Goal: Navigation & Orientation: Find specific page/section

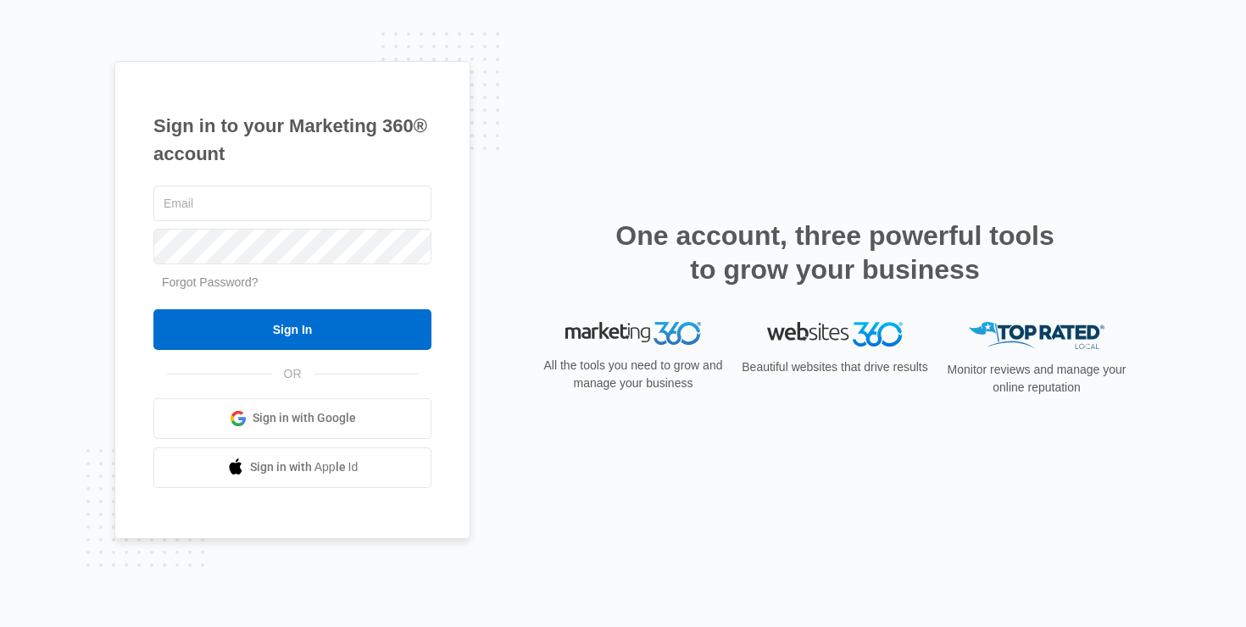
type input "[PERSON_NAME][EMAIL_ADDRESS][PERSON_NAME][DOMAIN_NAME]"
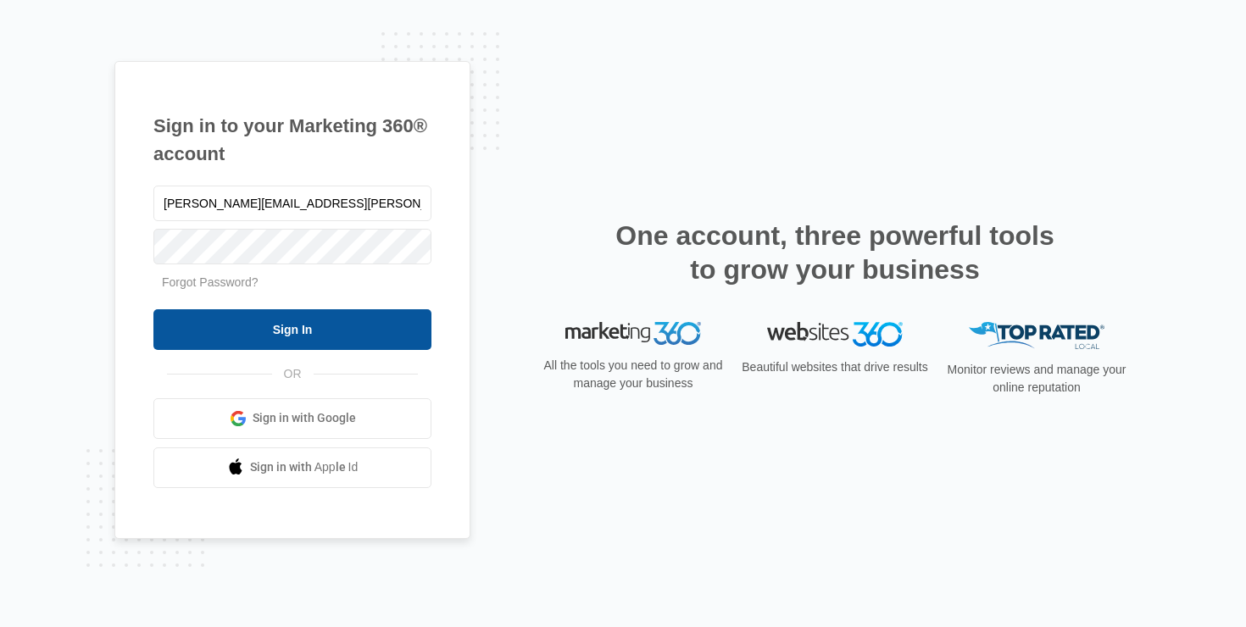
click at [245, 322] on input "Sign In" at bounding box center [292, 329] width 278 height 41
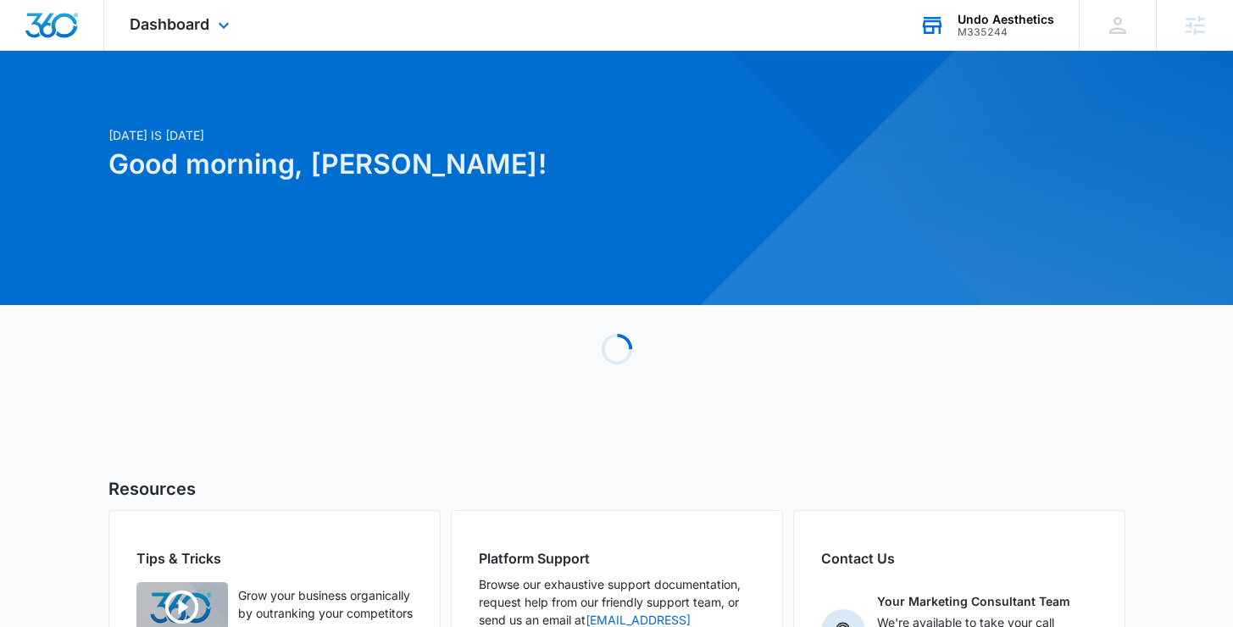
click at [992, 25] on div "Undo Aesthetics" at bounding box center [1006, 20] width 97 height 14
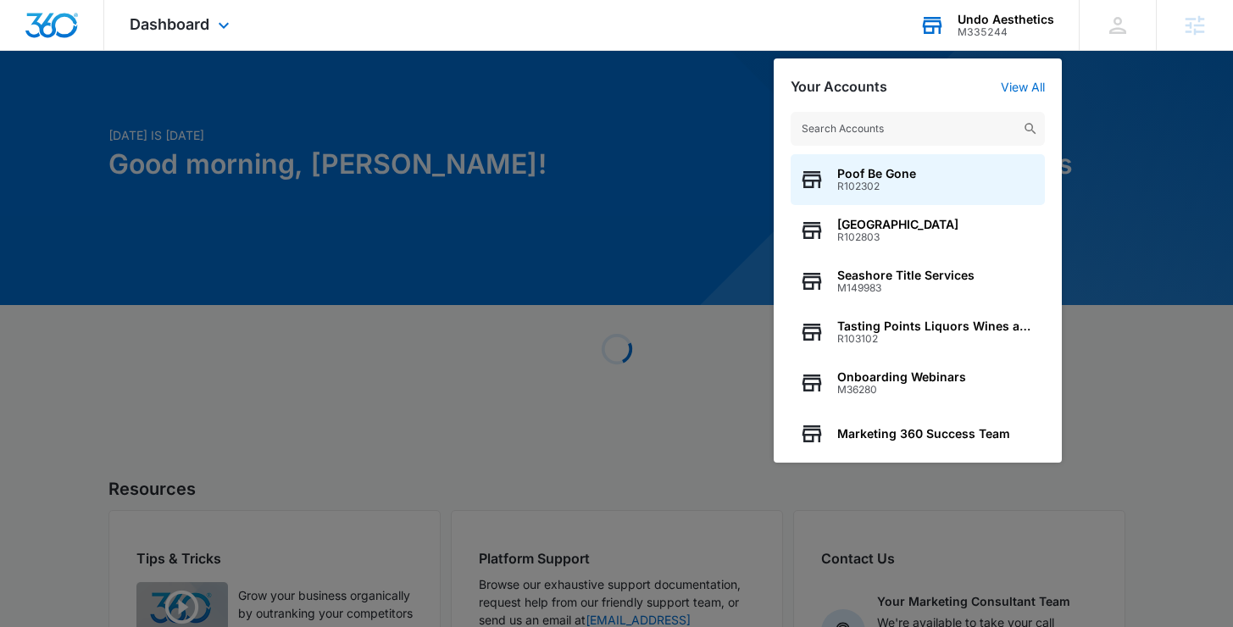
click at [927, 130] on input "text" at bounding box center [918, 129] width 254 height 34
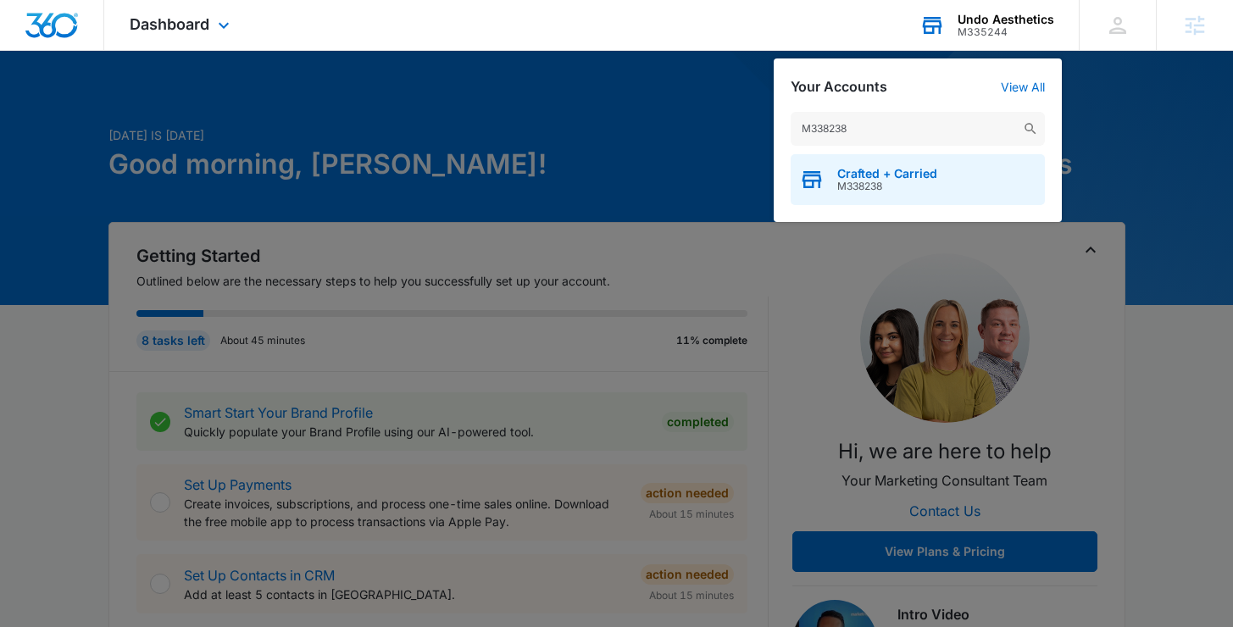
type input "M338238"
click at [894, 184] on span "M338238" at bounding box center [887, 187] width 100 height 12
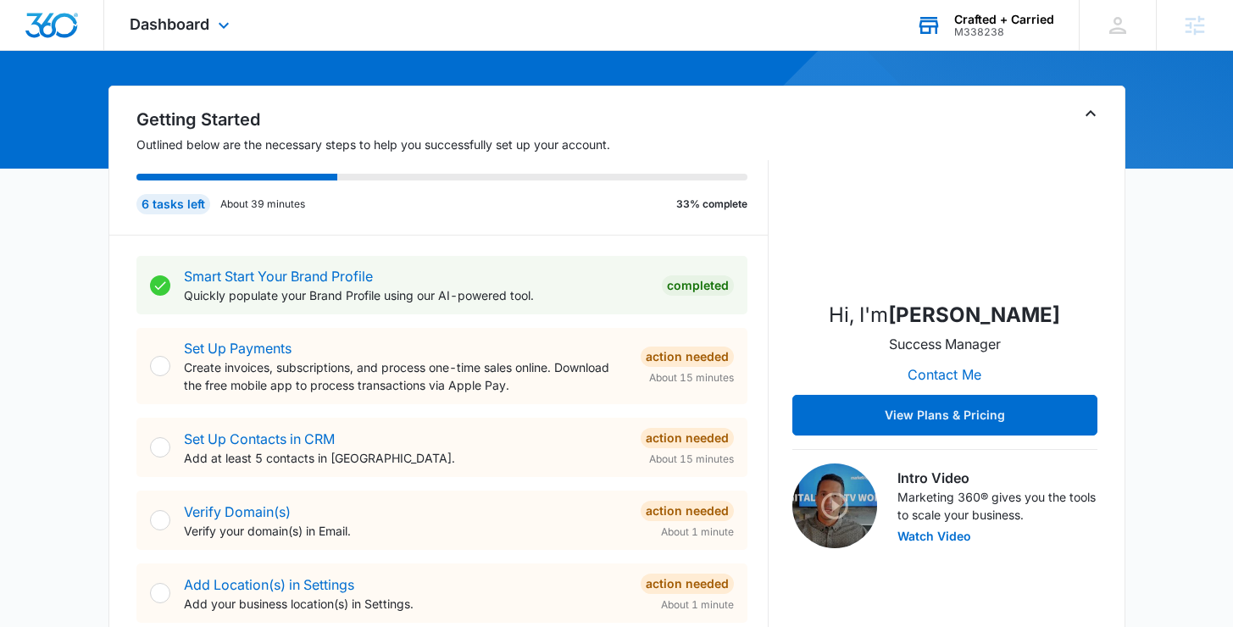
scroll to position [97, 0]
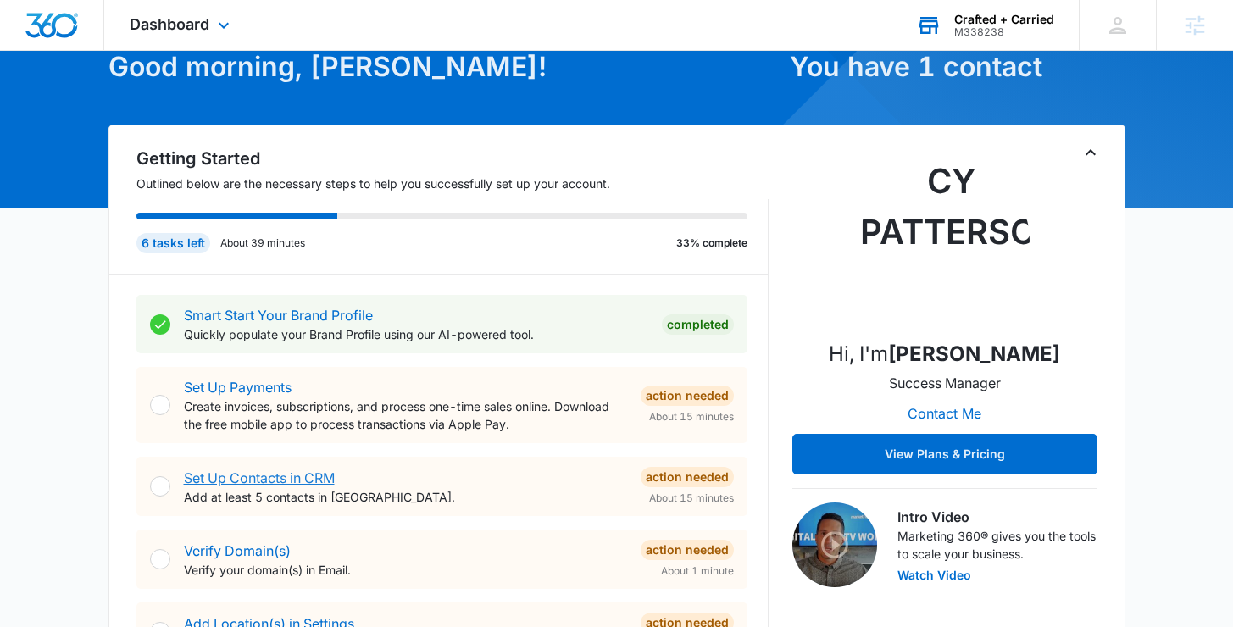
click at [266, 481] on link "Set Up Contacts in CRM" at bounding box center [259, 477] width 151 height 17
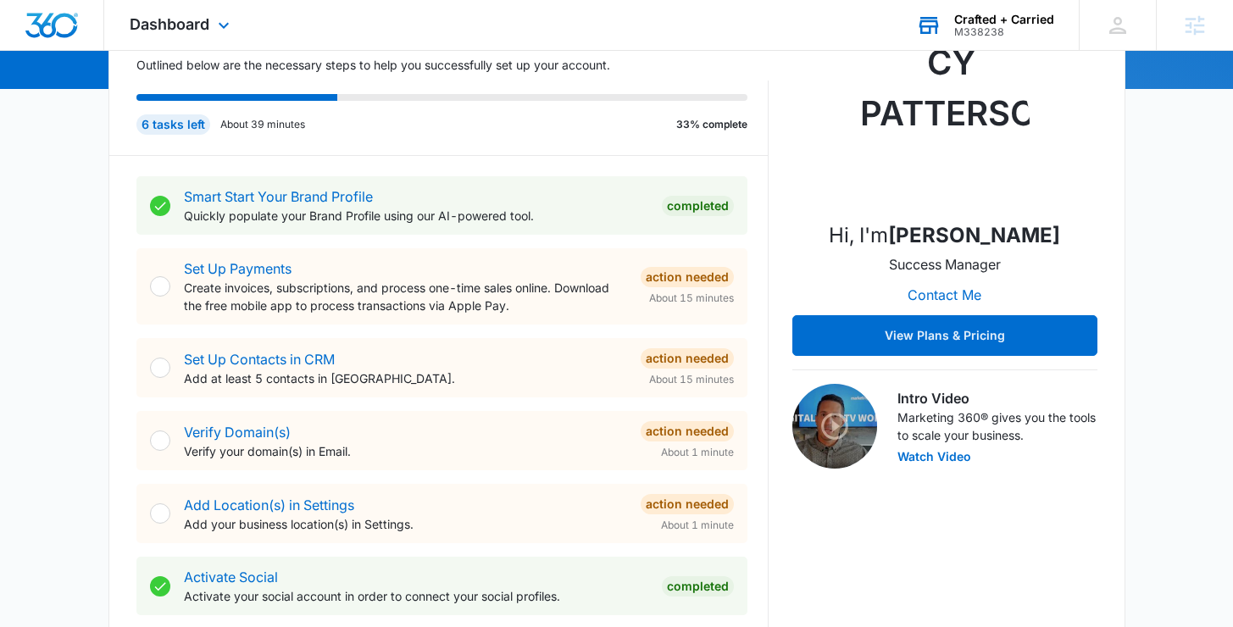
scroll to position [97, 0]
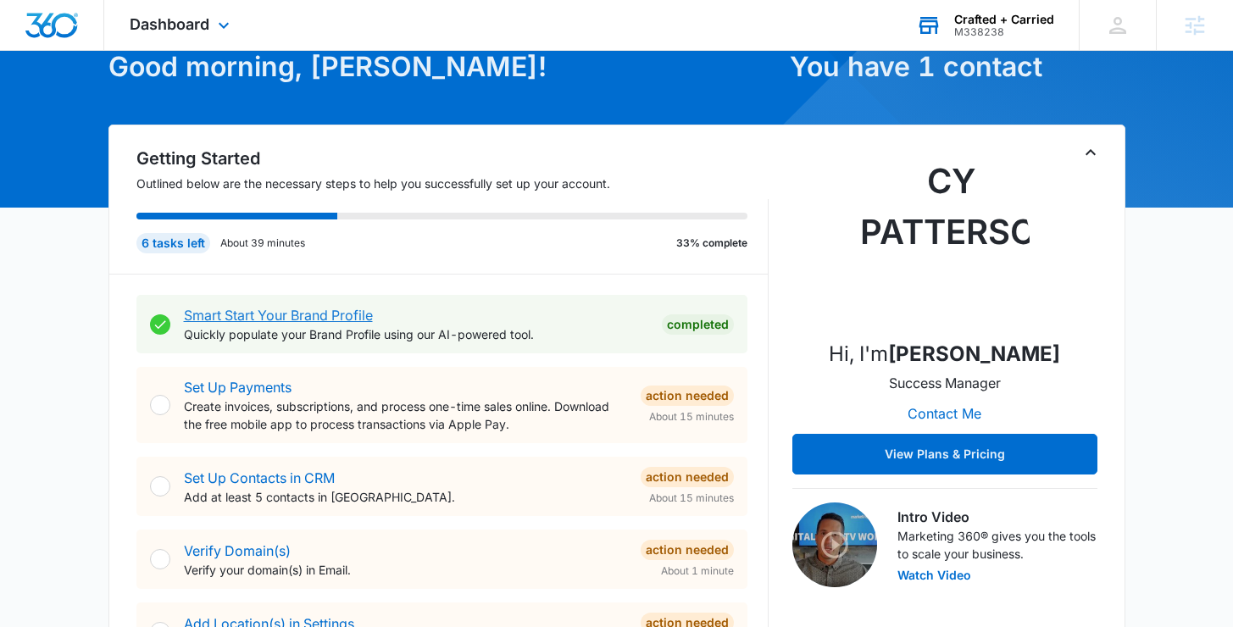
click at [313, 311] on link "Smart Start Your Brand Profile" at bounding box center [278, 315] width 189 height 17
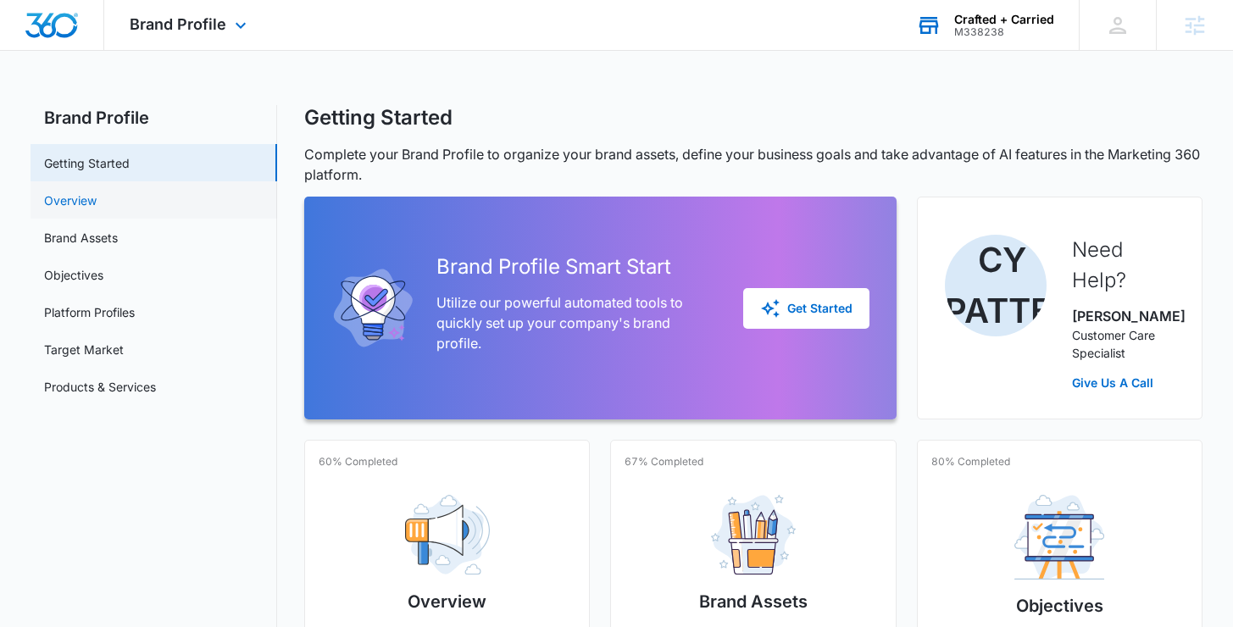
click at [96, 203] on link "Overview" at bounding box center [70, 201] width 53 height 18
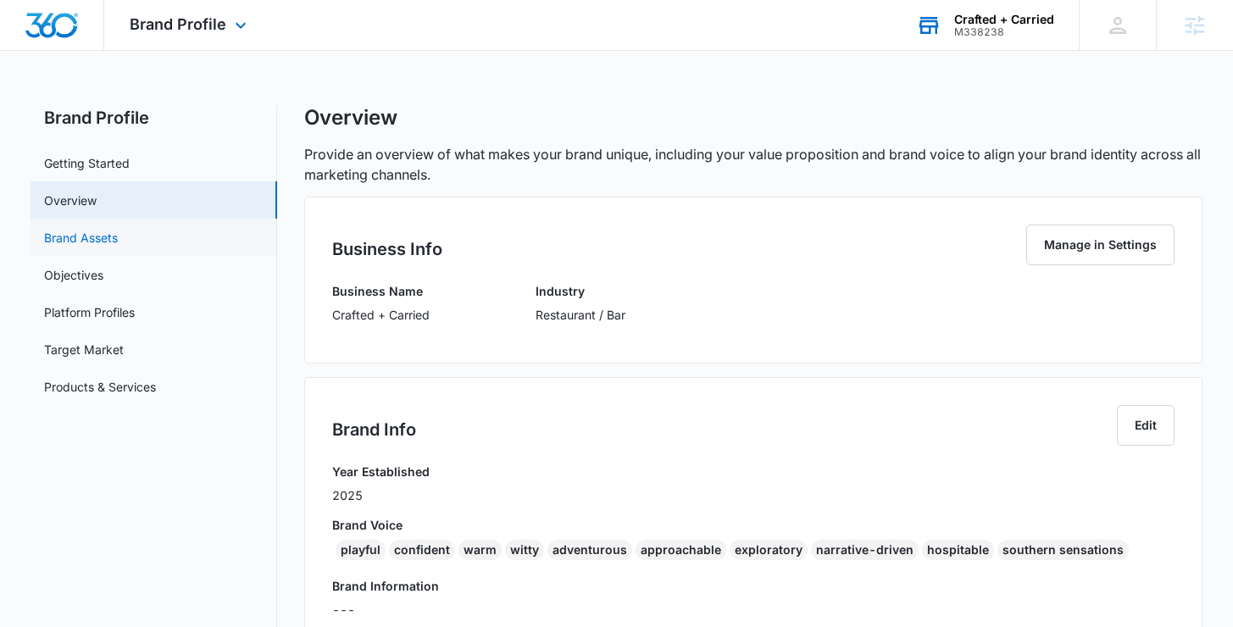
click at [118, 242] on link "Brand Assets" at bounding box center [81, 238] width 74 height 18
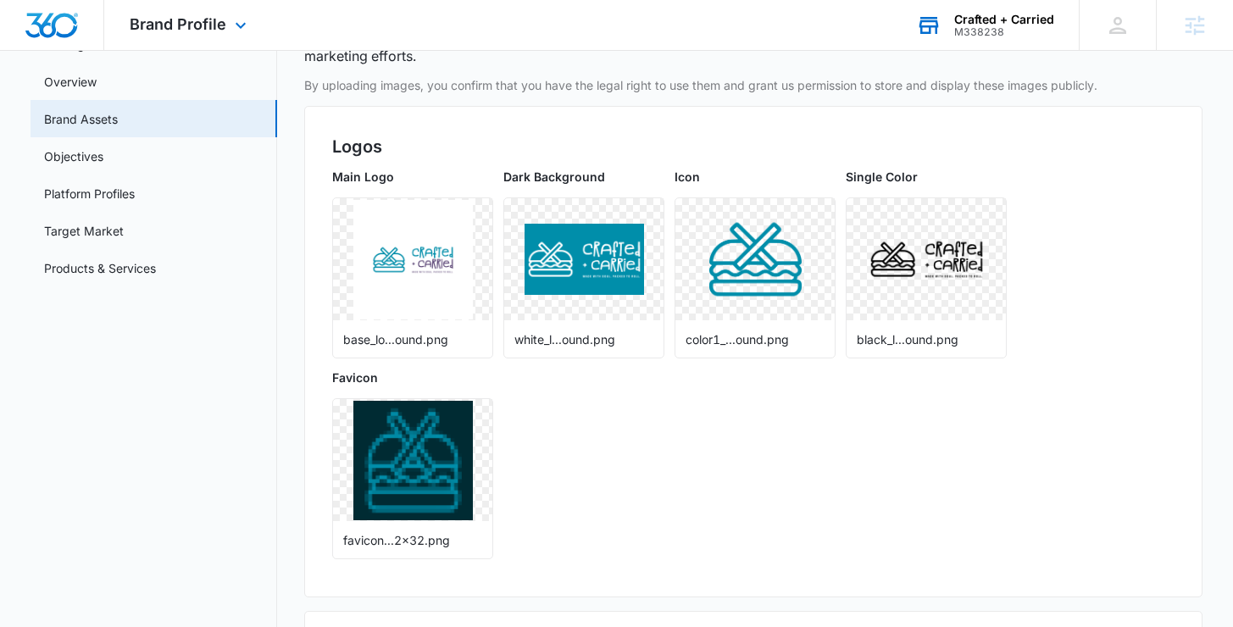
scroll to position [121, 0]
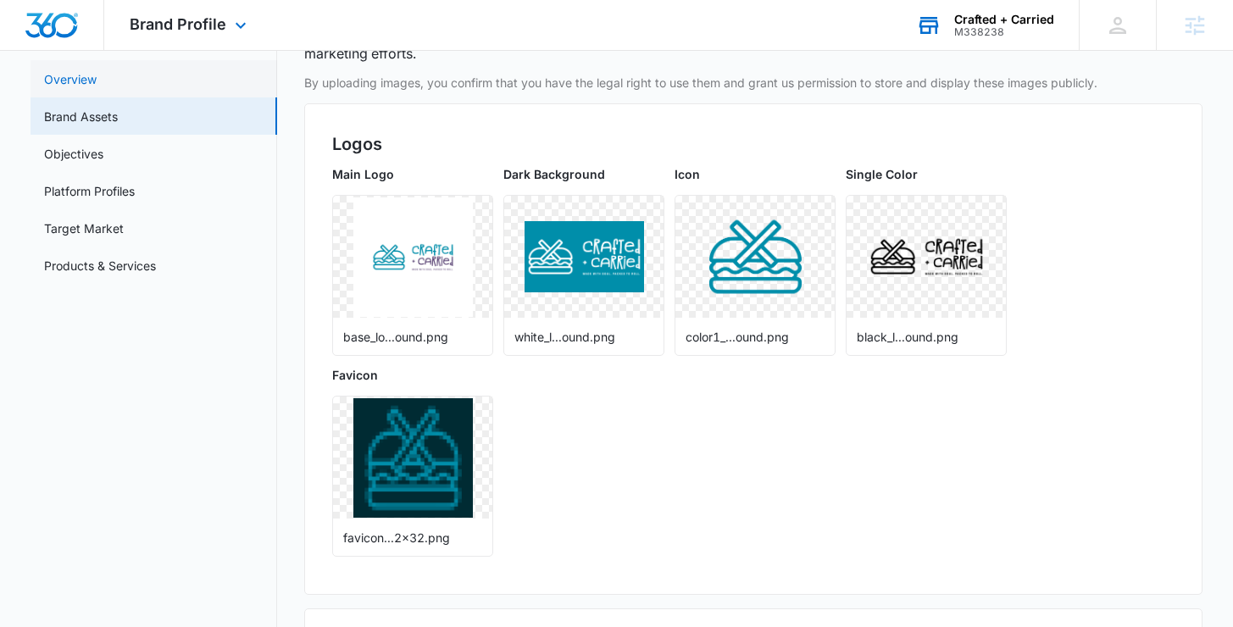
click at [47, 80] on link "Overview" at bounding box center [70, 79] width 53 height 18
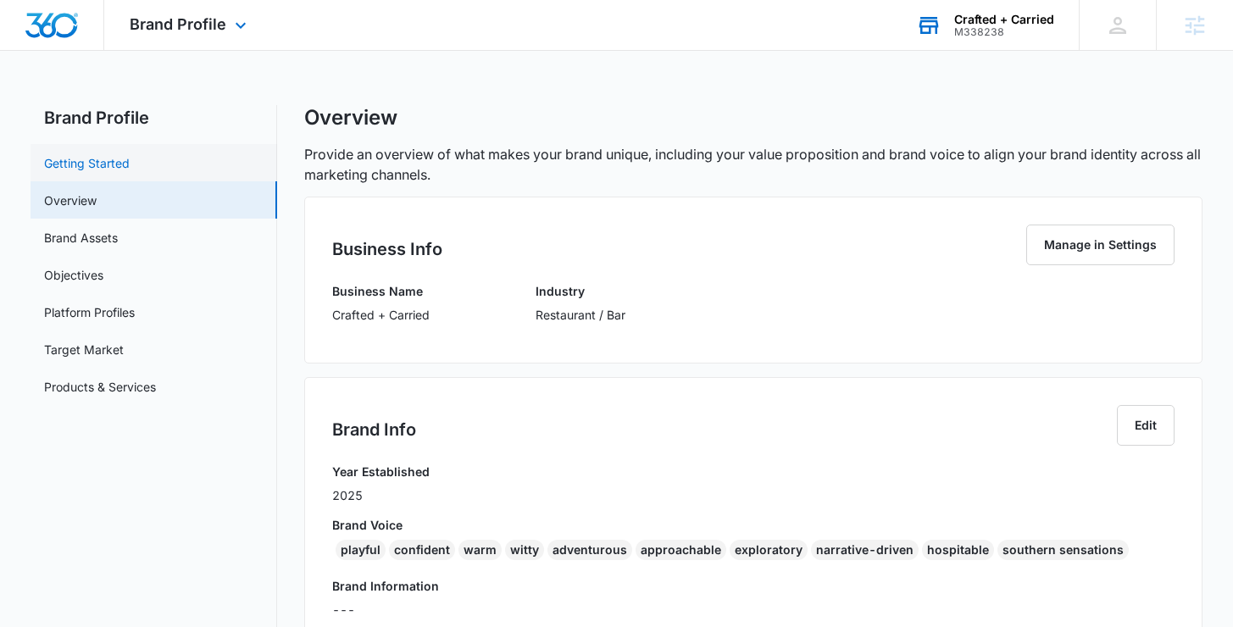
click at [72, 163] on link "Getting Started" at bounding box center [87, 163] width 86 height 18
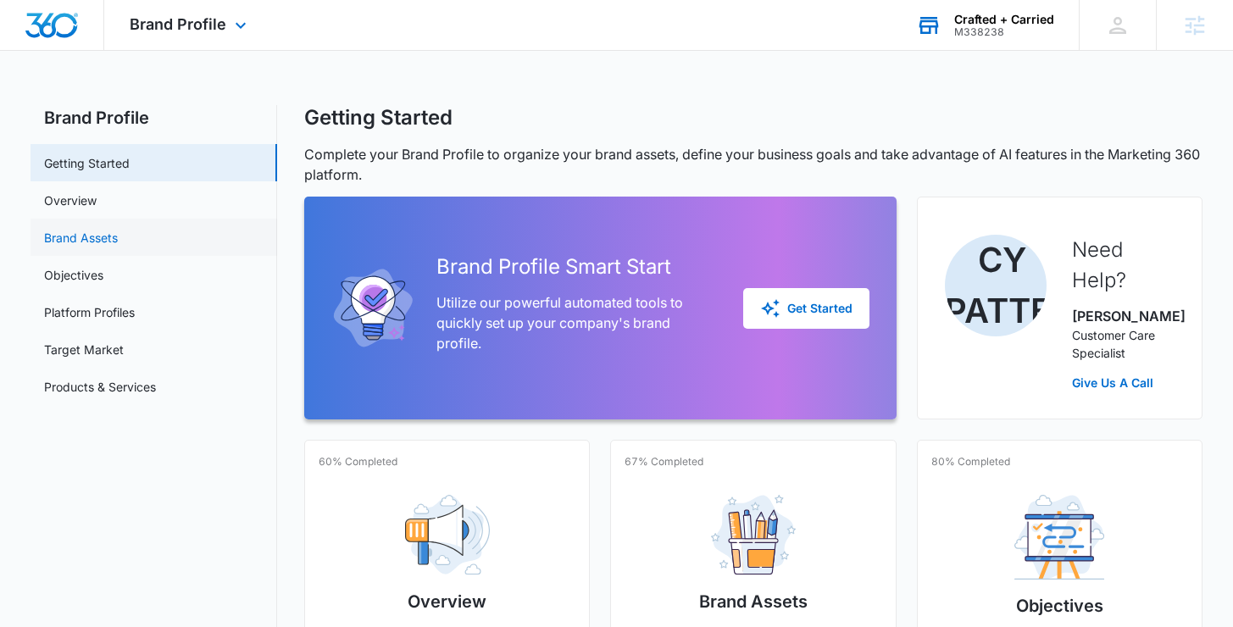
click at [90, 235] on link "Brand Assets" at bounding box center [81, 238] width 74 height 18
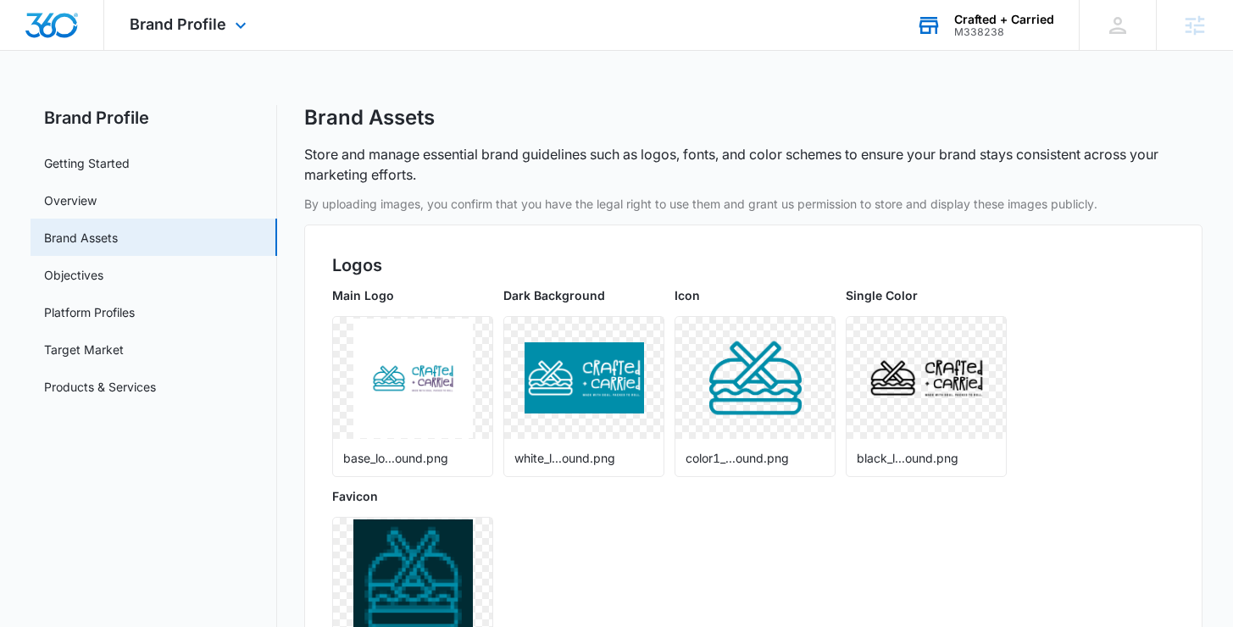
click at [1022, 26] on div "M338238" at bounding box center [1004, 32] width 100 height 12
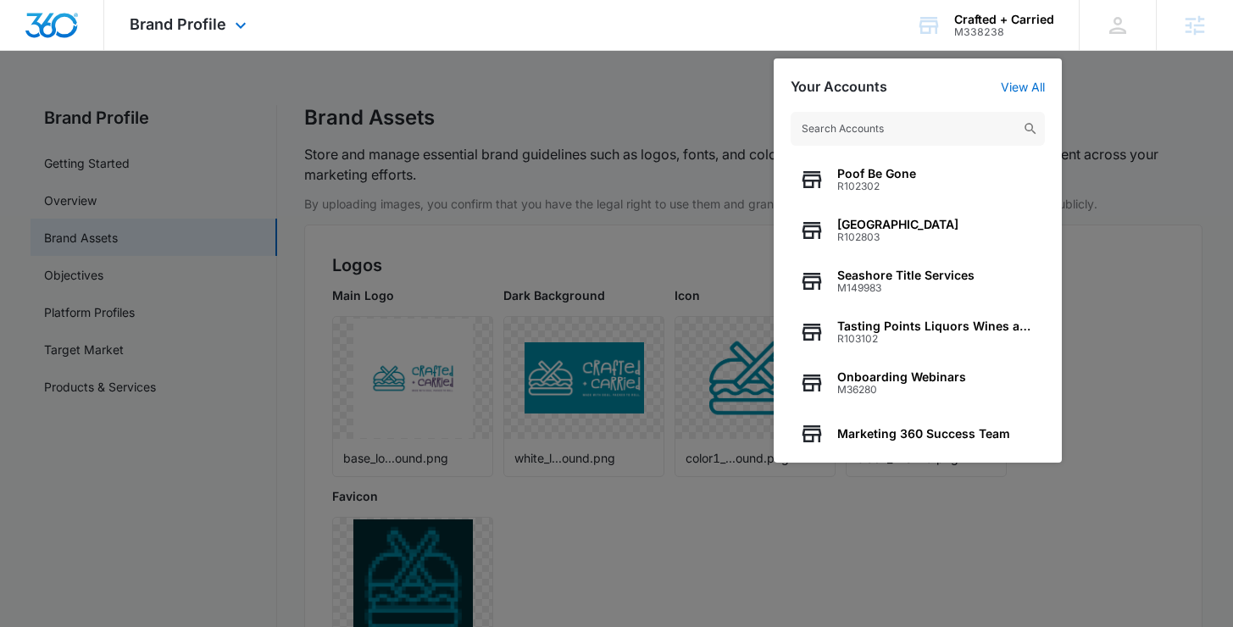
click at [881, 30] on div "Brand Profile Apps Reputation Websites Forms CRM Email Social Shop Payments POS…" at bounding box center [616, 25] width 1233 height 51
click at [1003, 29] on div "M338238" at bounding box center [1004, 32] width 100 height 12
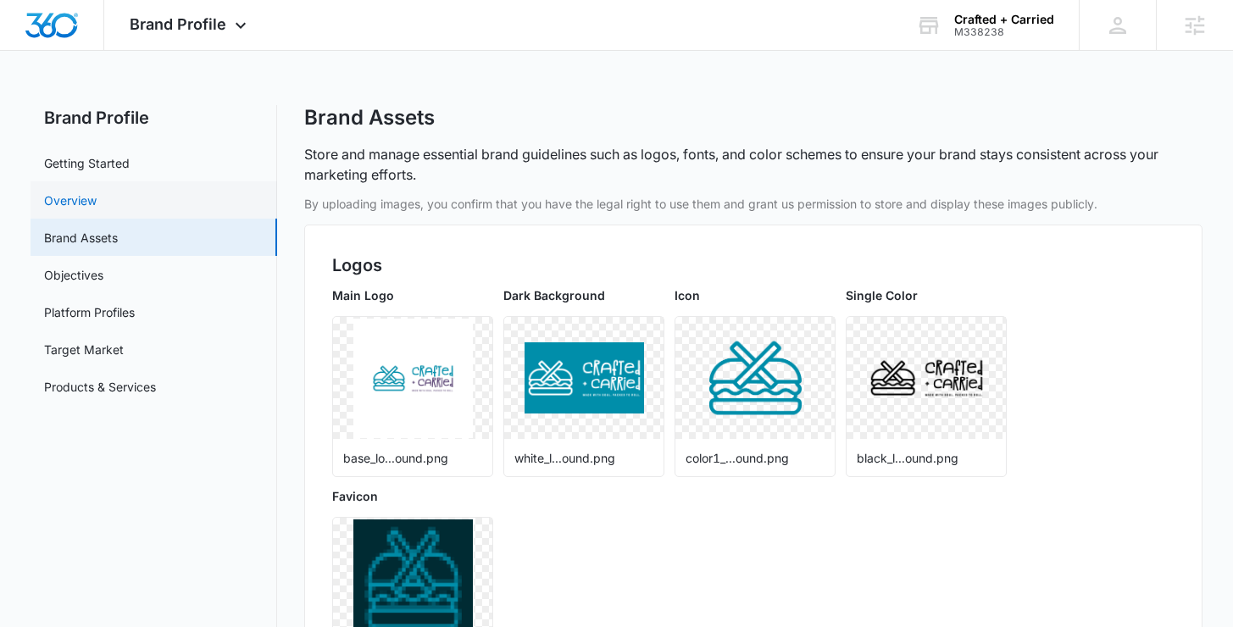
click at [97, 192] on link "Overview" at bounding box center [70, 201] width 53 height 18
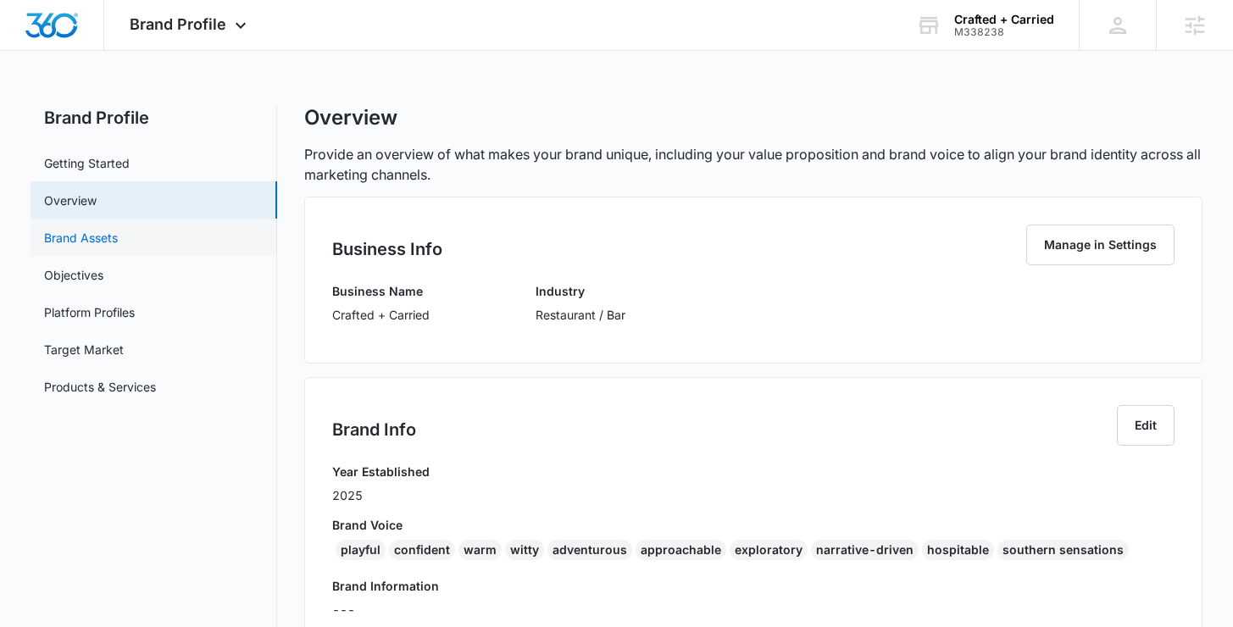
click at [113, 239] on link "Brand Assets" at bounding box center [81, 238] width 74 height 18
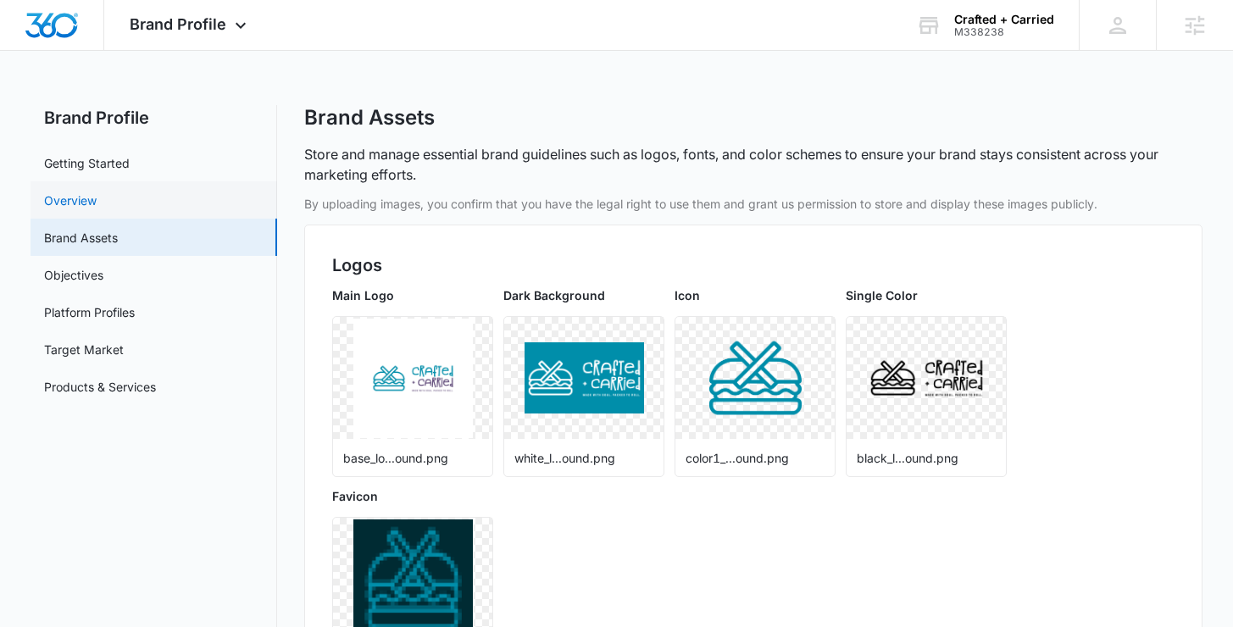
click at [97, 202] on link "Overview" at bounding box center [70, 201] width 53 height 18
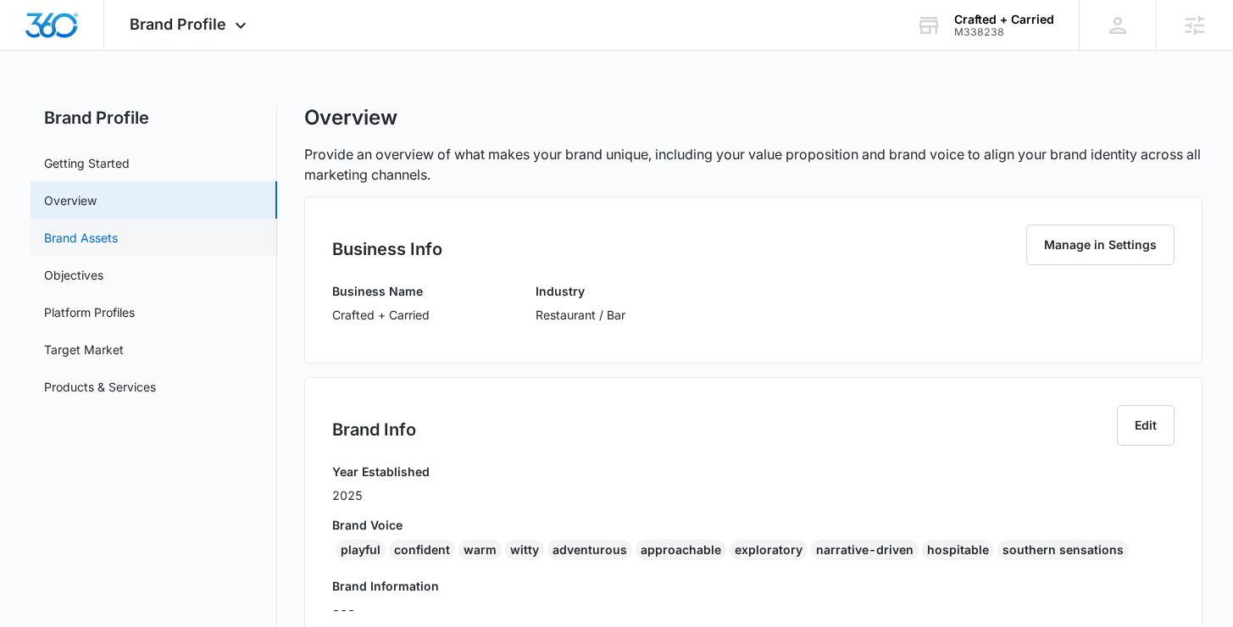
click at [87, 231] on link "Brand Assets" at bounding box center [81, 238] width 74 height 18
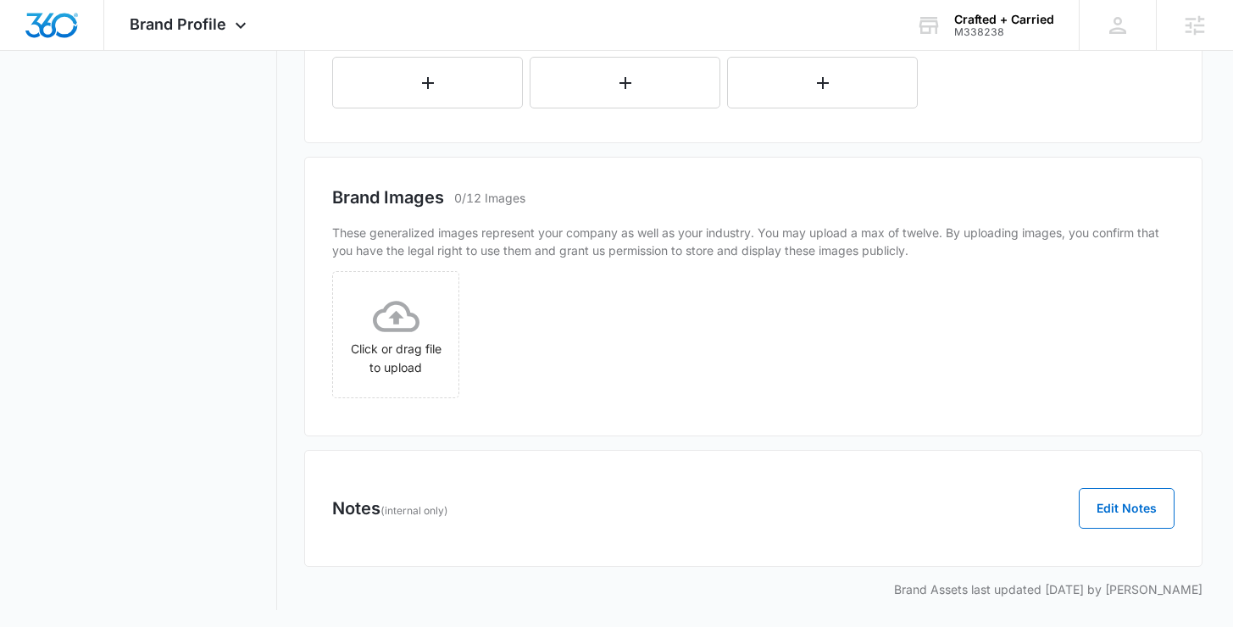
scroll to position [927, 0]
